Goal: Task Accomplishment & Management: Manage account settings

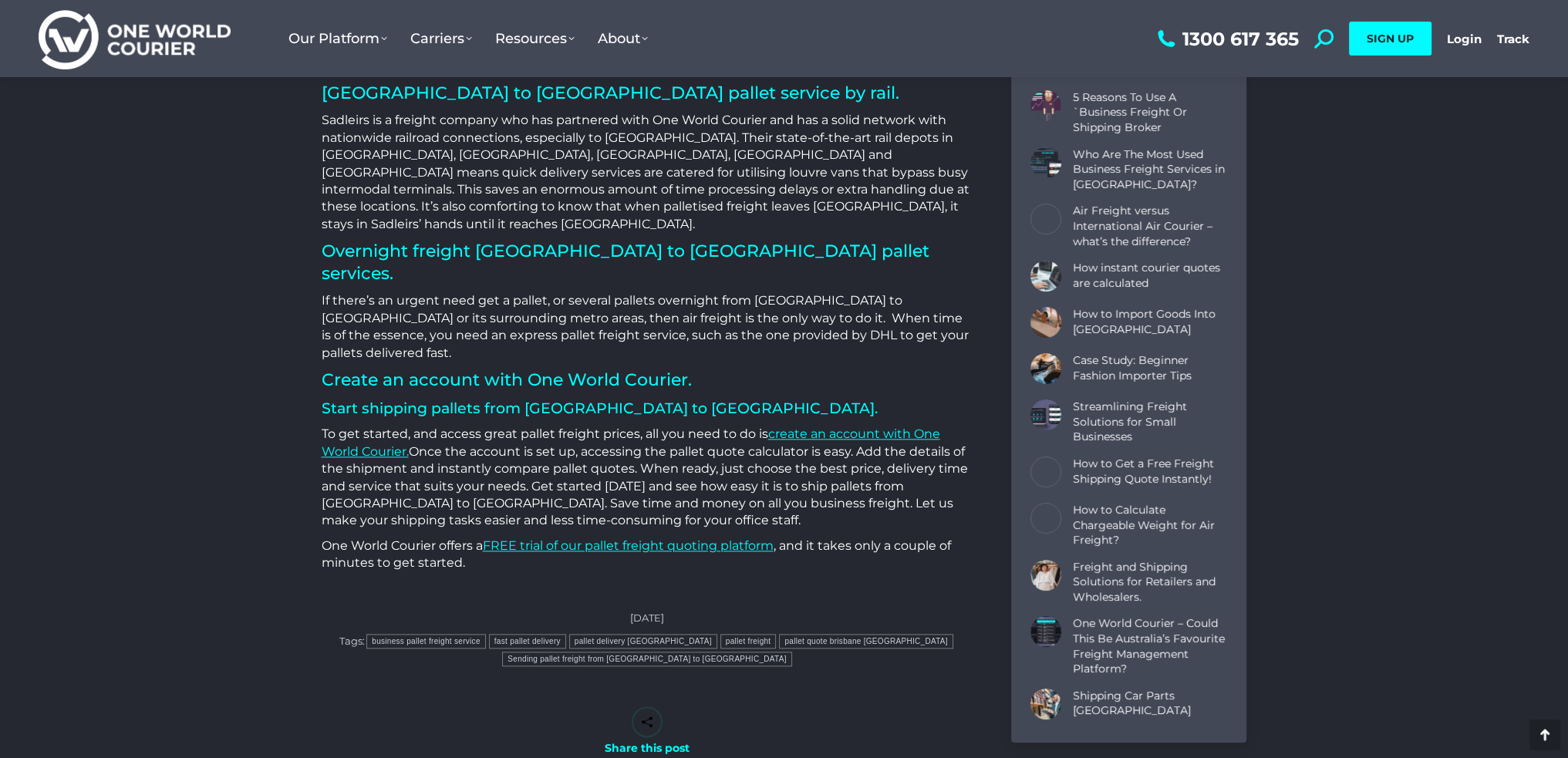
scroll to position [2313, 0]
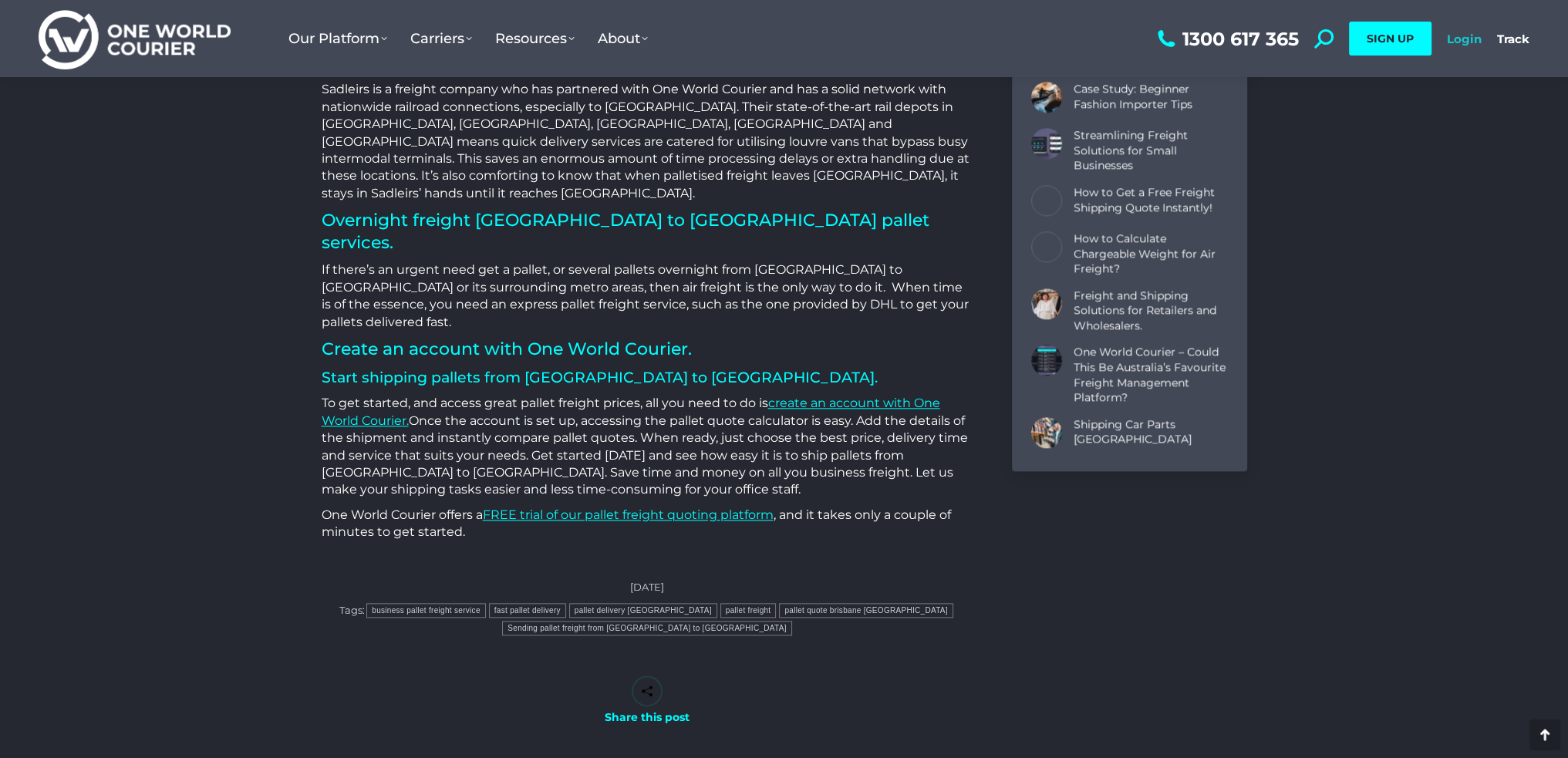
click at [1456, 34] on link "Login" at bounding box center [1463, 39] width 34 height 14
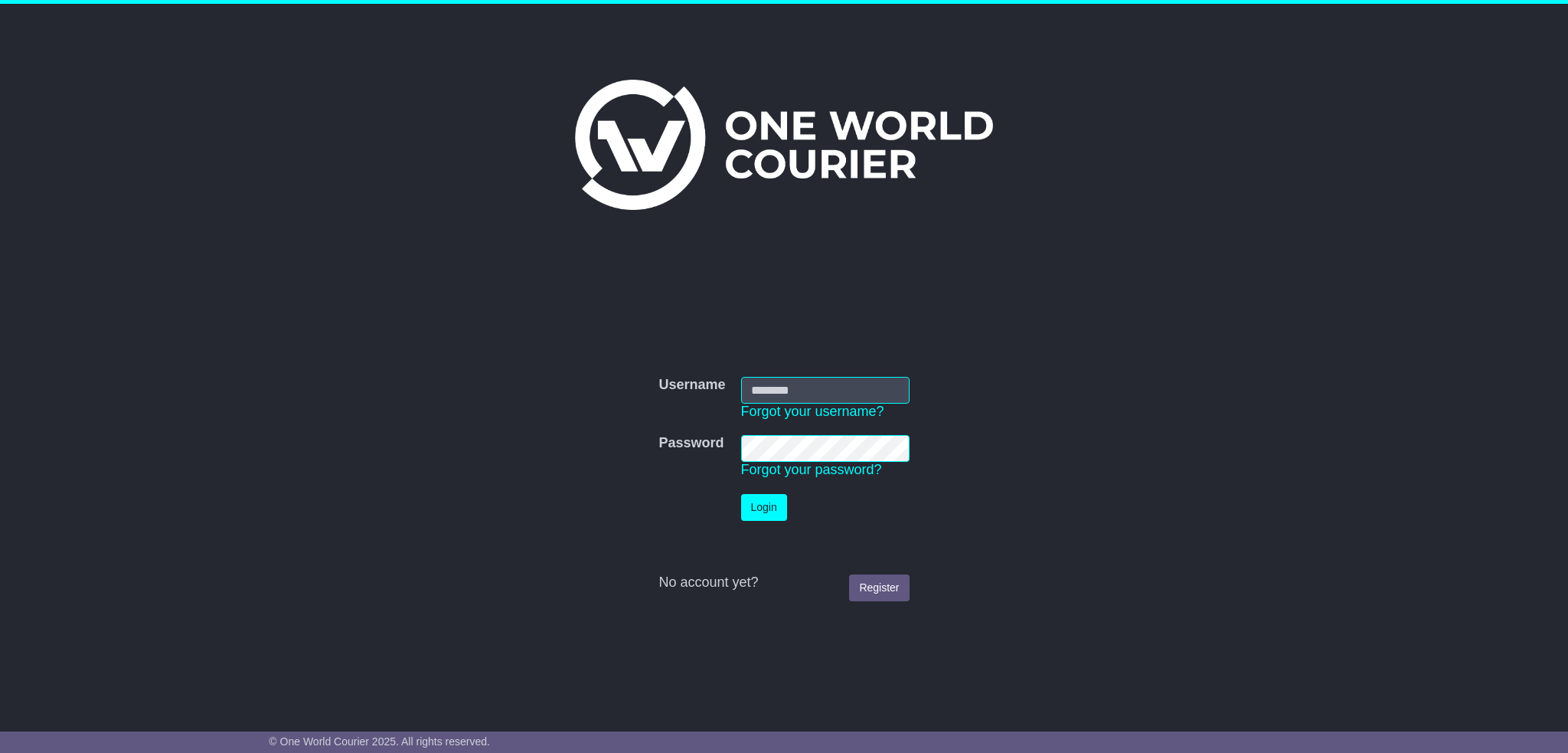
drag, startPoint x: 857, startPoint y: 370, endPoint x: 835, endPoint y: 388, distance: 28.4
click at [854, 373] on td "Username Forgot your username?" at bounding box center [825, 399] width 183 height 59
click at [834, 389] on input "Username" at bounding box center [825, 390] width 168 height 27
type input "**********"
